Goal: Check status: Check status

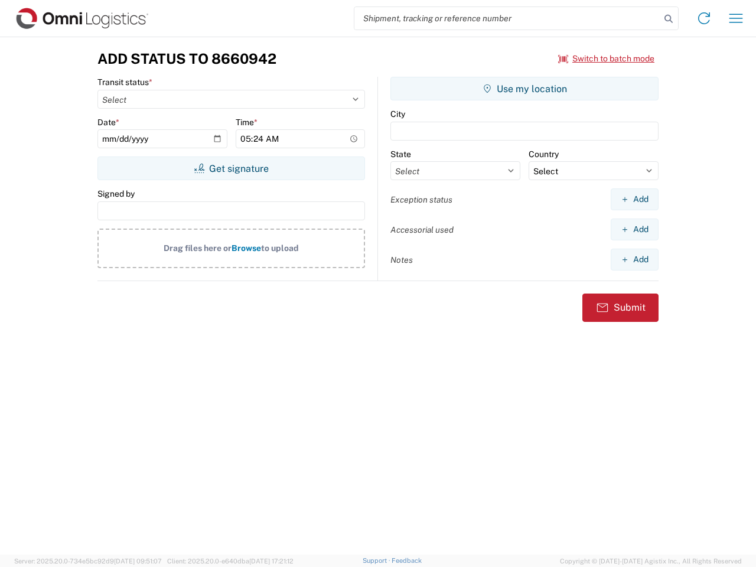
click at [507, 18] on input "search" at bounding box center [507, 18] width 306 height 22
click at [668, 19] on icon at bounding box center [668, 19] width 17 height 17
click at [704, 18] on icon at bounding box center [703, 18] width 19 height 19
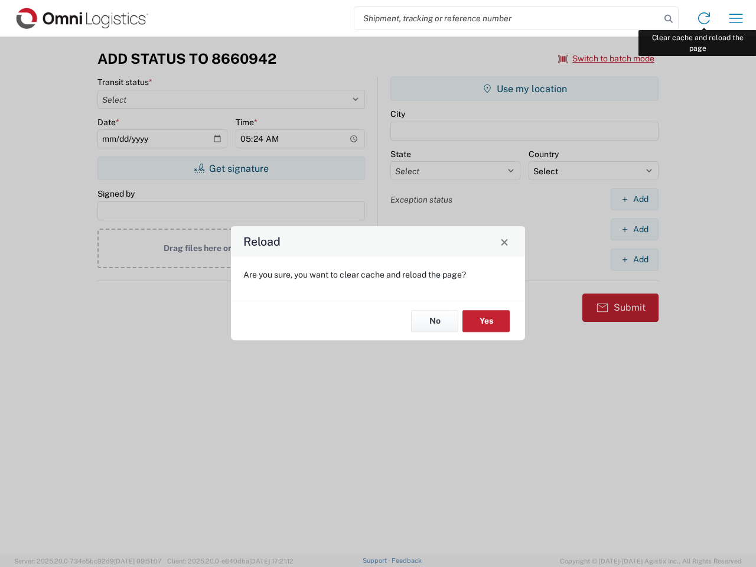
click at [736, 18] on div "Reload Are you sure, you want to clear cache and reload the page? No Yes" at bounding box center [378, 283] width 756 height 567
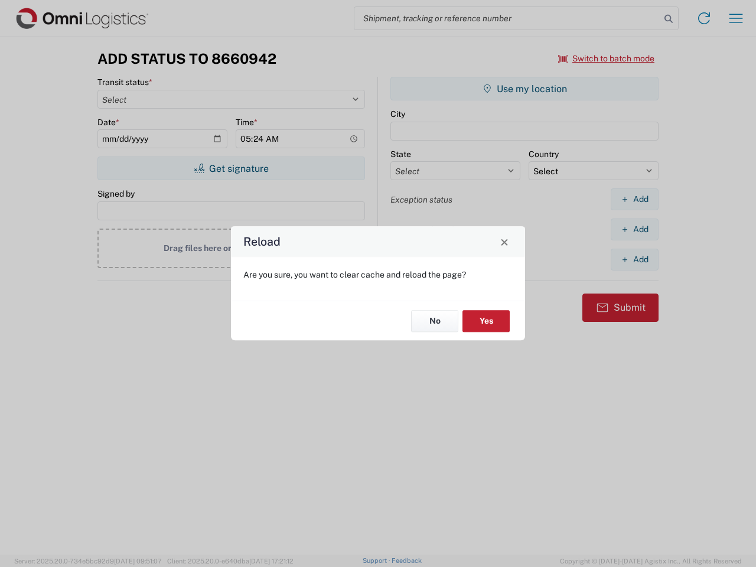
click at [606, 58] on div "Reload Are you sure, you want to clear cache and reload the page? No Yes" at bounding box center [378, 283] width 756 height 567
click at [231, 168] on div "Reload Are you sure, you want to clear cache and reload the page? No Yes" at bounding box center [378, 283] width 756 height 567
click at [524, 89] on div "Reload Are you sure, you want to clear cache and reload the page? No Yes" at bounding box center [378, 283] width 756 height 567
click at [634, 199] on div "Reload Are you sure, you want to clear cache and reload the page? No Yes" at bounding box center [378, 283] width 756 height 567
click at [634, 229] on div "Reload Are you sure, you want to clear cache and reload the page? No Yes" at bounding box center [378, 283] width 756 height 567
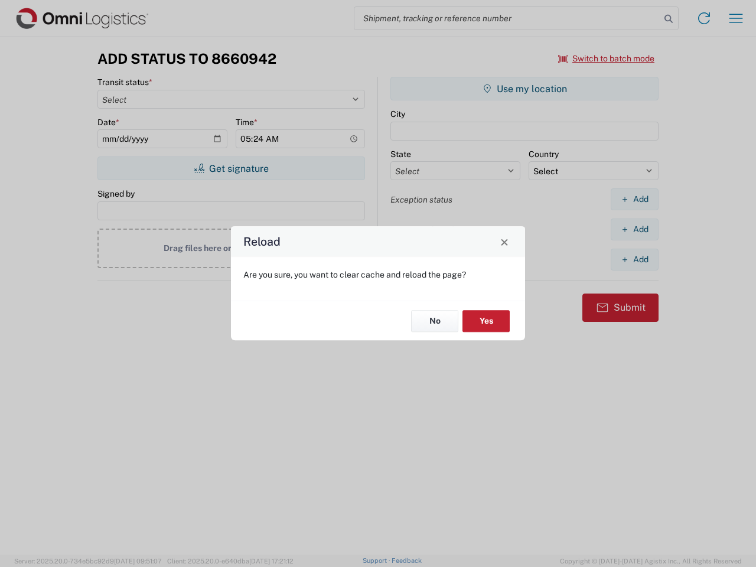
click at [634, 259] on div "Reload Are you sure, you want to clear cache and reload the page? No Yes" at bounding box center [378, 283] width 756 height 567
